Goal: Find specific page/section: Find specific page/section

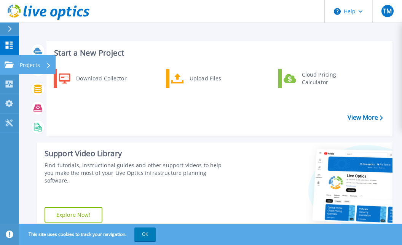
click at [11, 62] on icon at bounding box center [9, 64] width 9 height 6
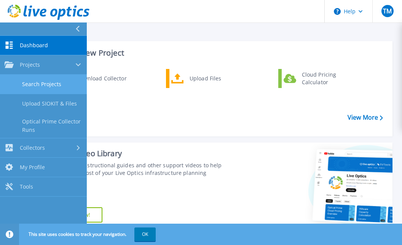
click at [43, 83] on link "Search Projects" at bounding box center [43, 84] width 87 height 19
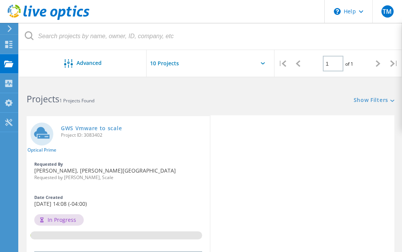
click at [260, 61] on div at bounding box center [211, 65] width 128 height 31
click at [262, 63] on icon at bounding box center [263, 63] width 4 height 2
click at [170, 62] on input "text" at bounding box center [185, 63] width 76 height 27
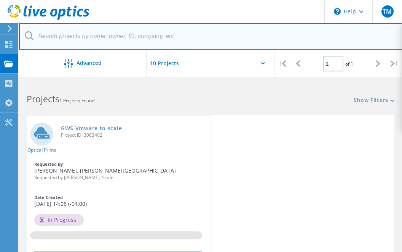
click at [230, 27] on input "text" at bounding box center [211, 36] width 384 height 27
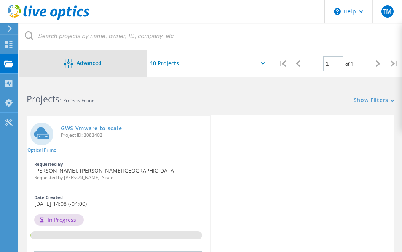
click at [89, 64] on span "Advanced" at bounding box center [89, 62] width 25 height 5
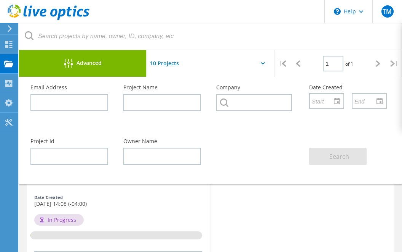
click at [10, 29] on icon at bounding box center [10, 28] width 6 height 7
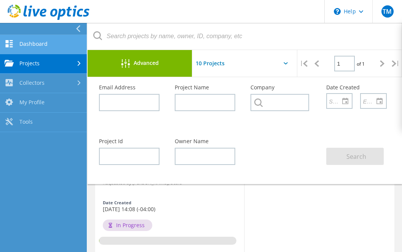
click at [46, 42] on link "Dashboard" at bounding box center [43, 44] width 87 height 19
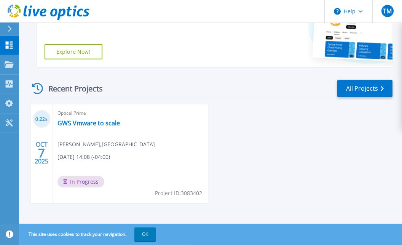
scroll to position [165, 0]
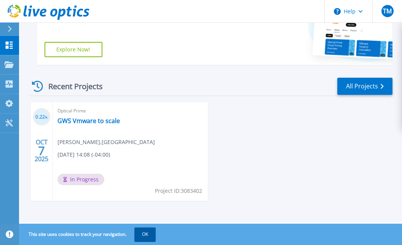
click at [156, 236] on button "OK" at bounding box center [145, 234] width 21 height 14
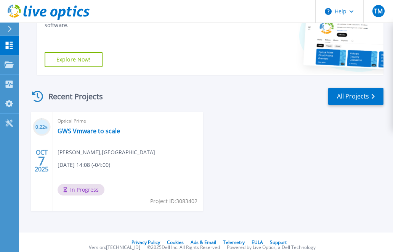
scroll to position [161, 0]
